Goal: Find contact information: Find contact information

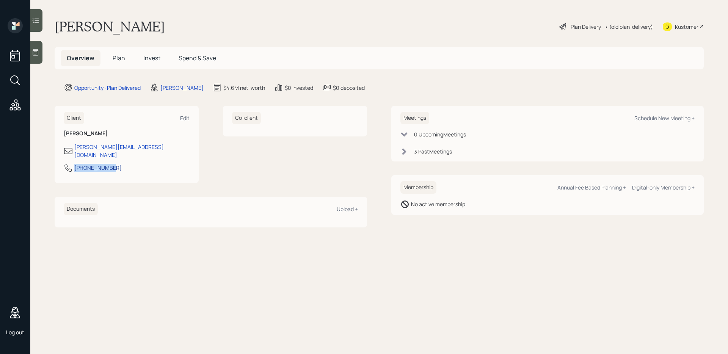
drag, startPoint x: 118, startPoint y: 164, endPoint x: 76, endPoint y: 164, distance: 41.7
click at [76, 164] on div "[PHONE_NUMBER]" at bounding box center [127, 170] width 126 height 14
copy div "[PHONE_NUMBER]"
drag, startPoint x: 155, startPoint y: 145, endPoint x: 74, endPoint y: 150, distance: 80.5
click at [74, 150] on div "[PERSON_NAME][EMAIL_ADDRESS][DOMAIN_NAME]" at bounding box center [127, 151] width 126 height 16
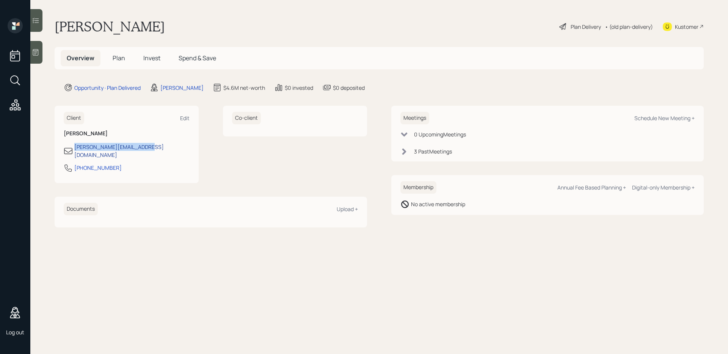
copy div "[PERSON_NAME][EMAIL_ADDRESS][DOMAIN_NAME]"
click at [17, 81] on icon at bounding box center [14, 79] width 8 height 8
